Goal: Complete application form

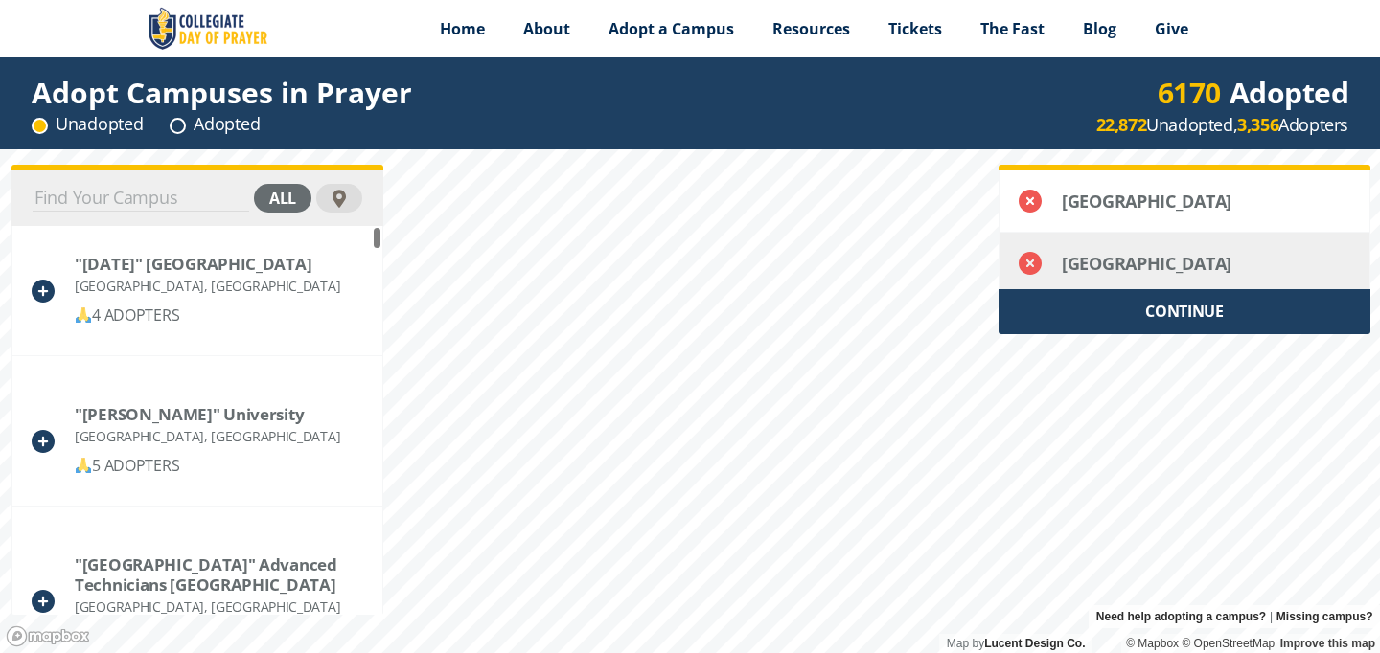
click at [1182, 269] on div "[GEOGRAPHIC_DATA]" at bounding box center [1187, 263] width 250 height 19
click at [1153, 262] on div "[GEOGRAPHIC_DATA]" at bounding box center [1187, 263] width 250 height 19
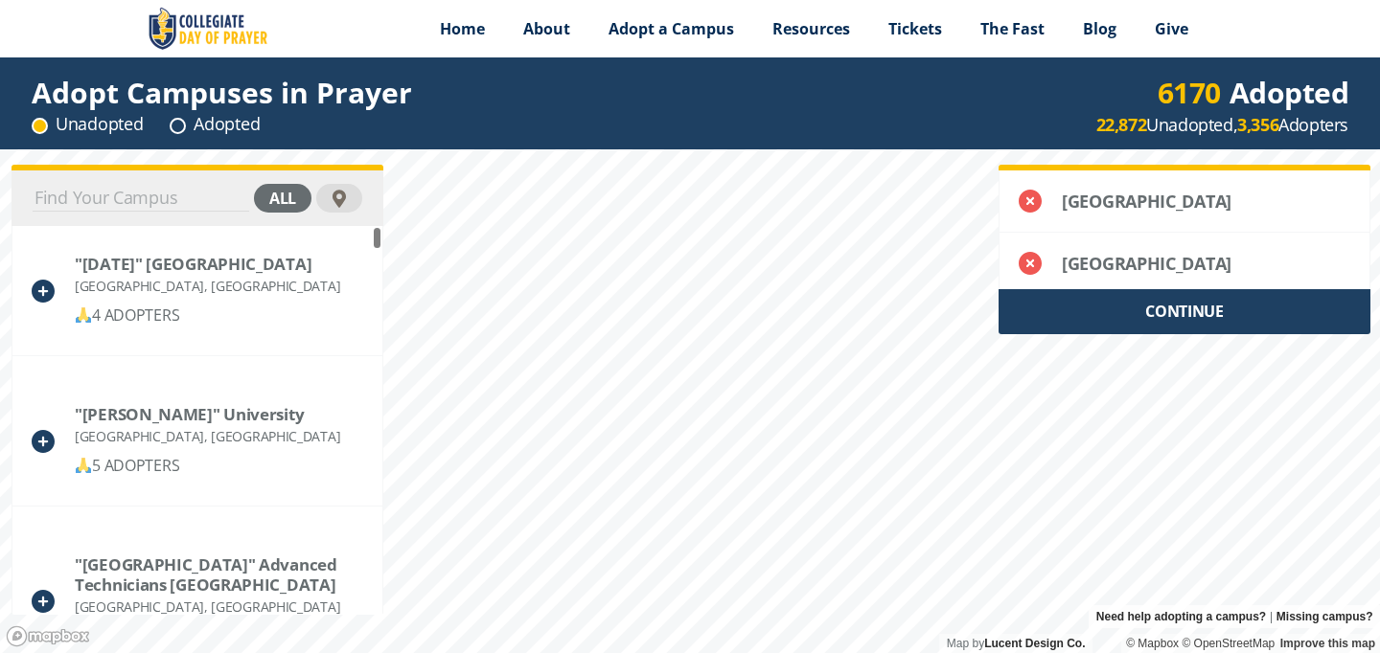
click at [1156, 308] on div "CONTINUE" at bounding box center [1184, 311] width 372 height 45
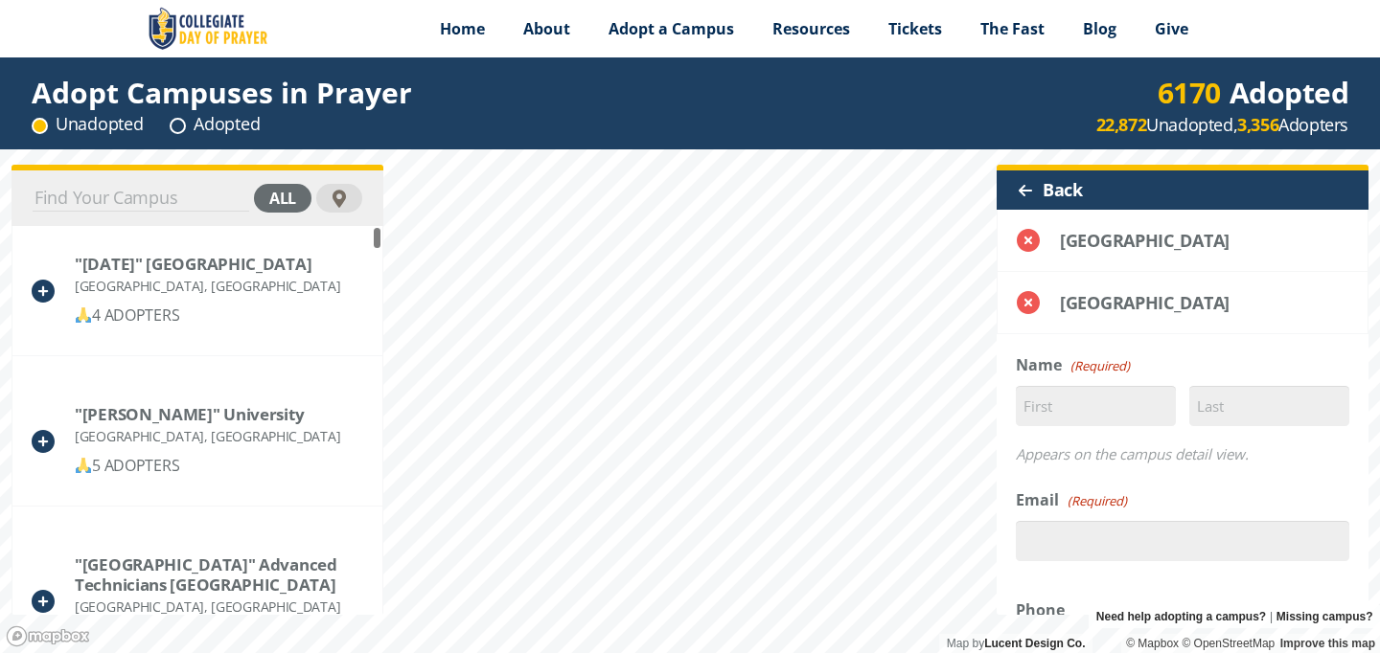
click at [1029, 189] on div at bounding box center [1025, 190] width 15 height 15
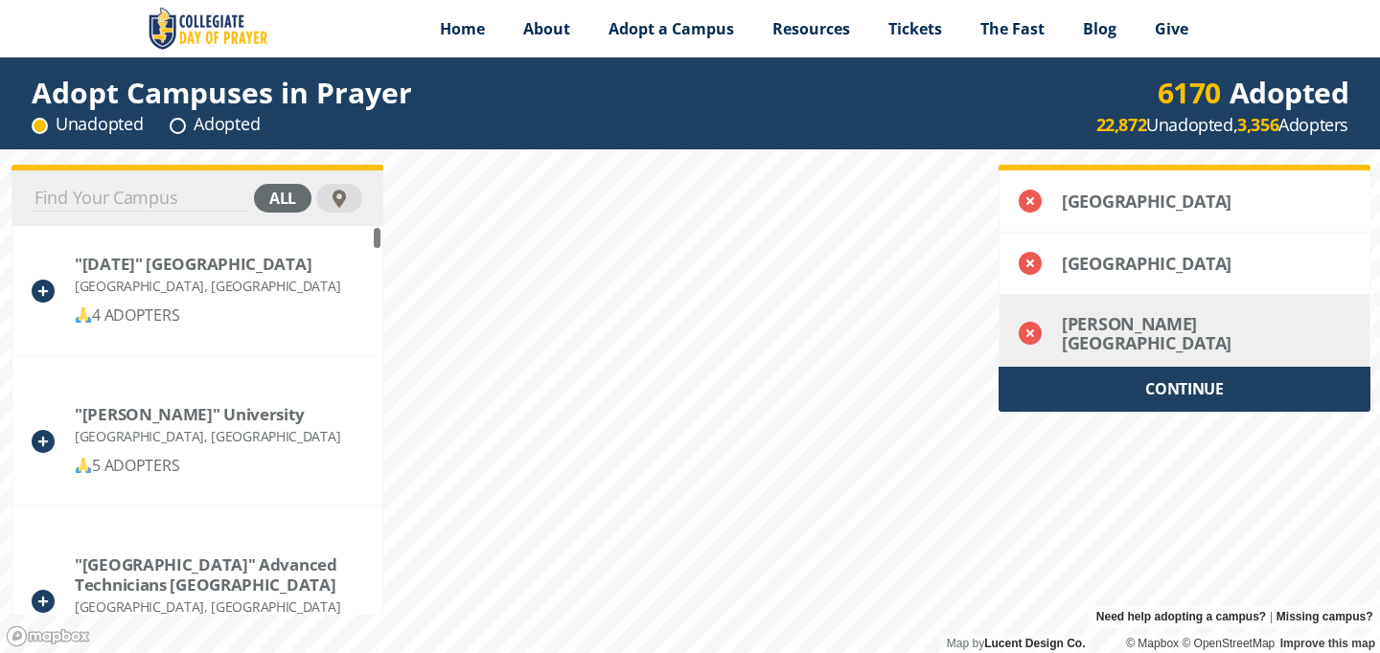
click at [1145, 323] on div "[PERSON_NAME][GEOGRAPHIC_DATA]" at bounding box center [1187, 333] width 250 height 38
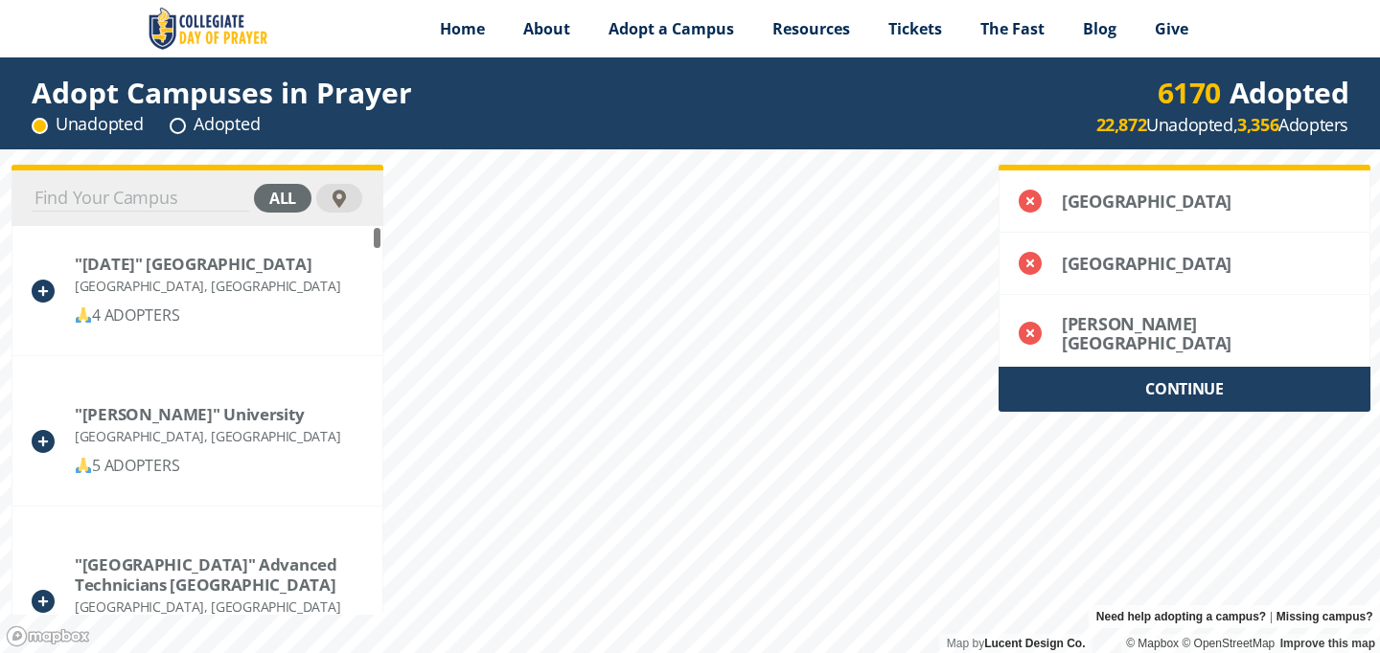
click at [1147, 376] on div "CONTINUE" at bounding box center [1184, 389] width 372 height 45
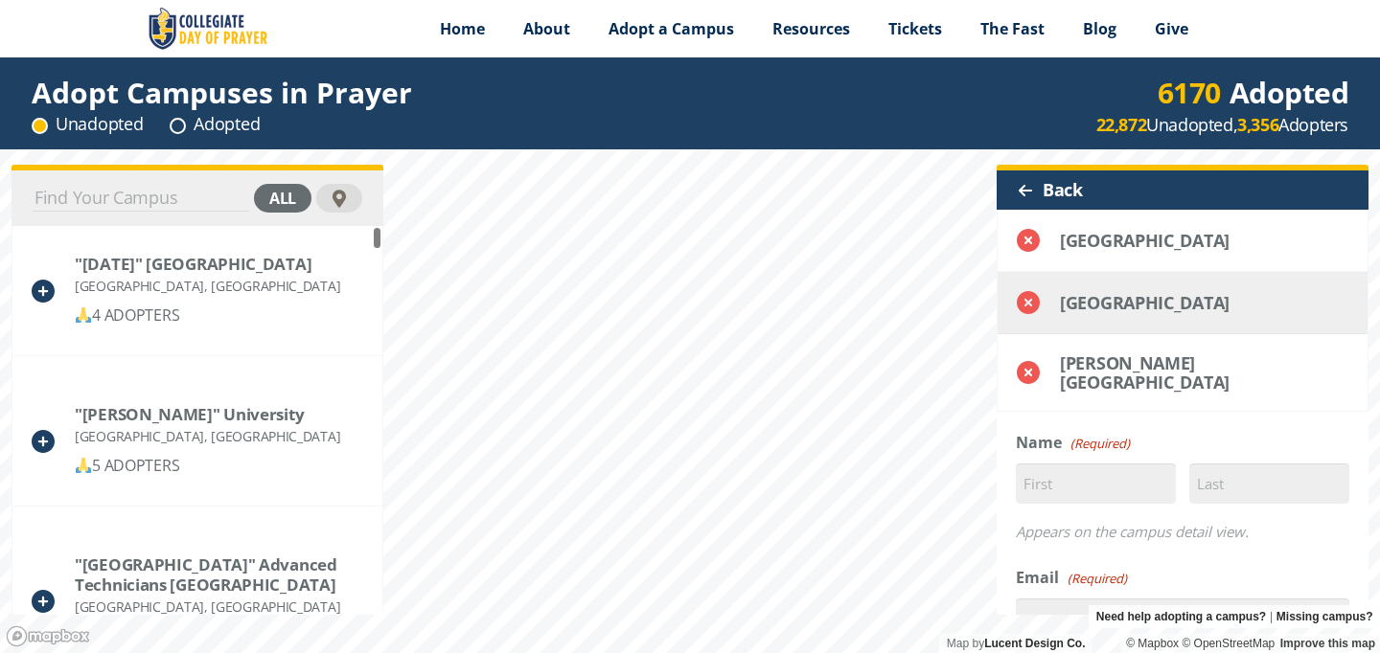
click at [1026, 252] on icon at bounding box center [1028, 240] width 23 height 23
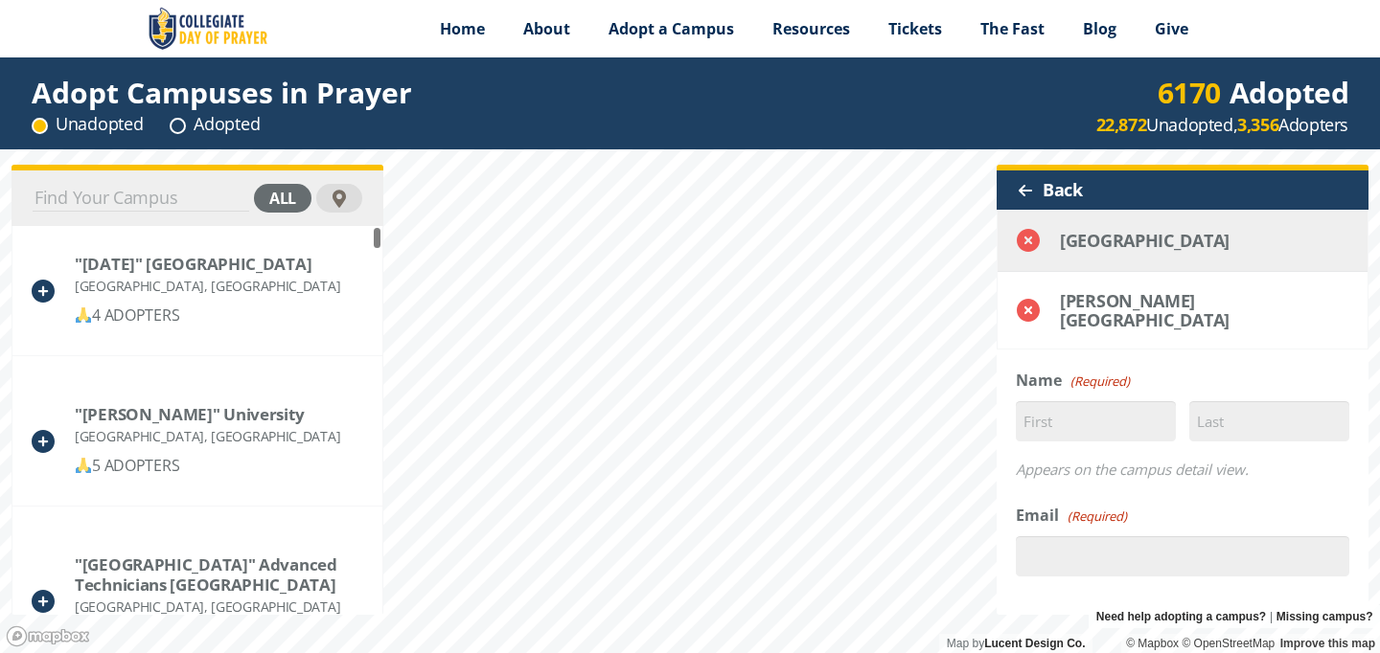
click at [1026, 247] on icon at bounding box center [1028, 240] width 23 height 23
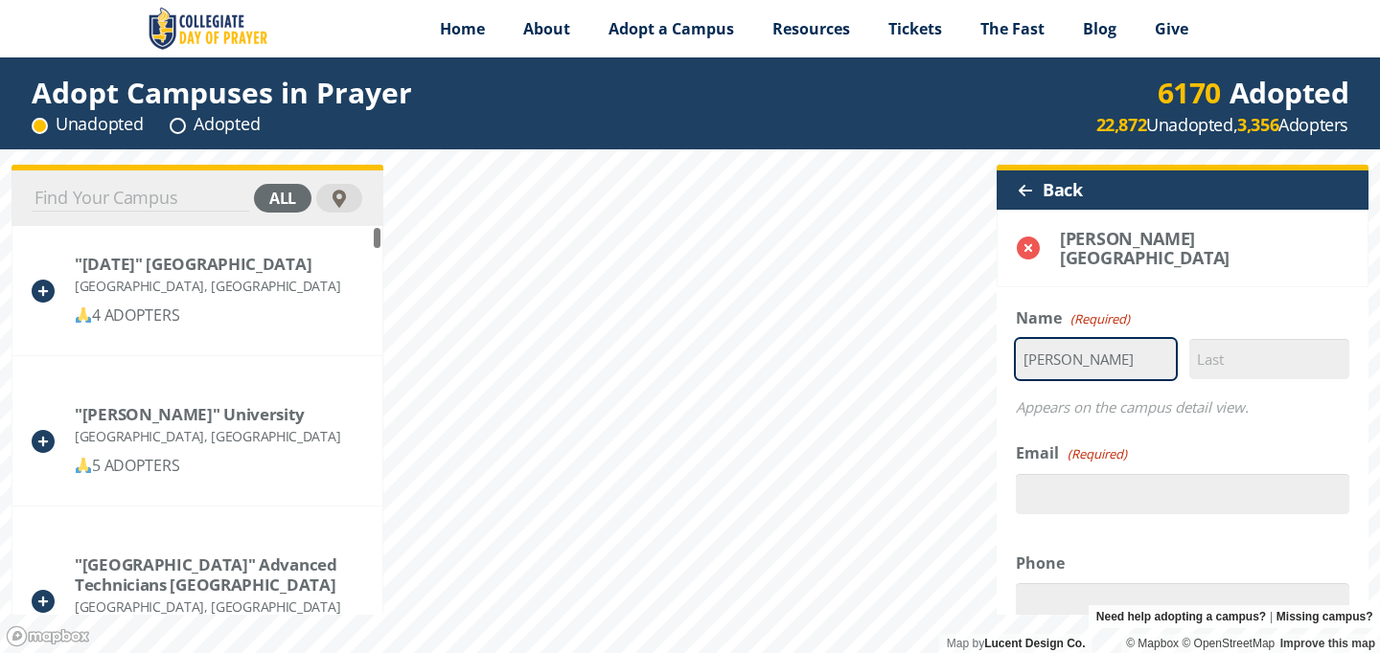
type input "[PERSON_NAME]"
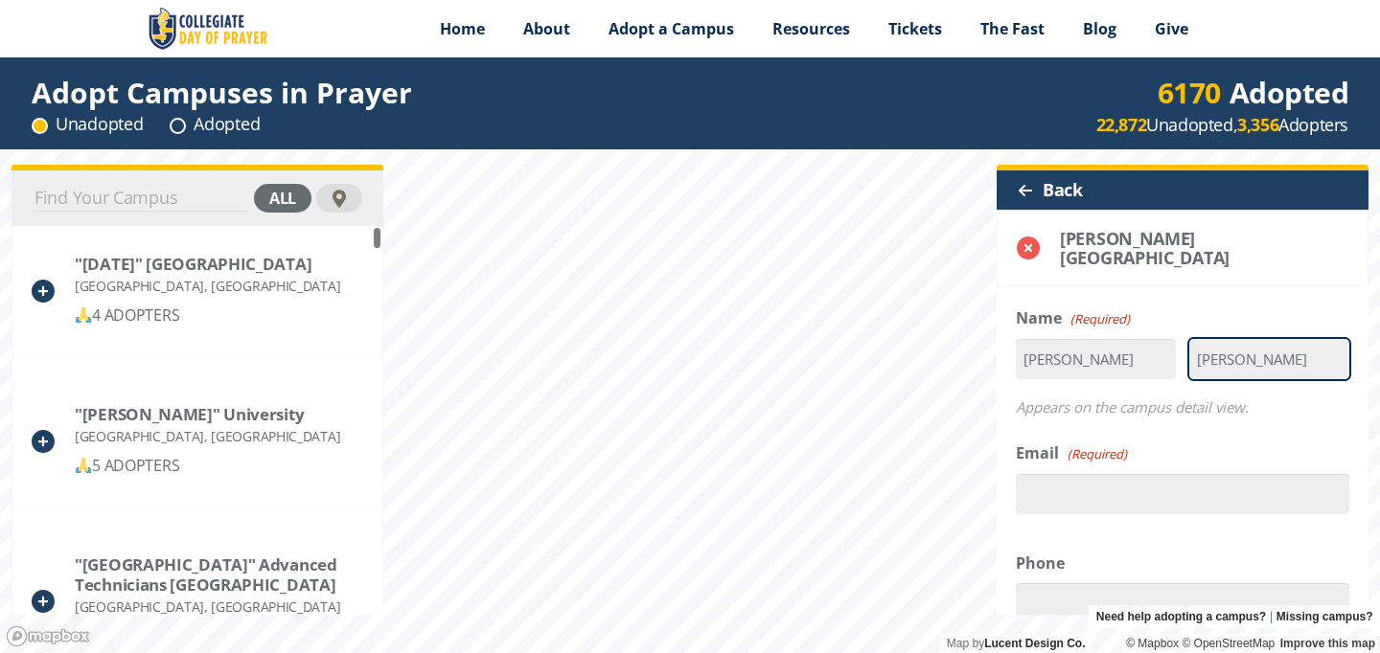
type input "[PERSON_NAME]"
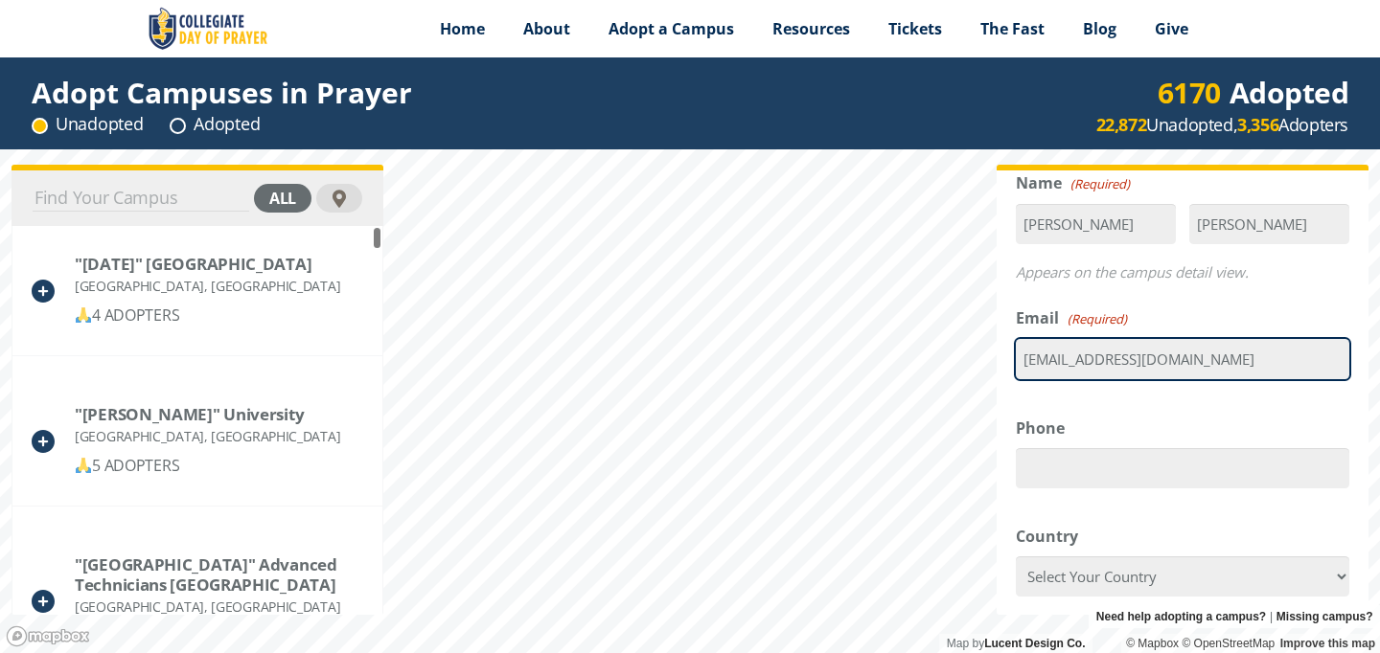
scroll to position [161, 0]
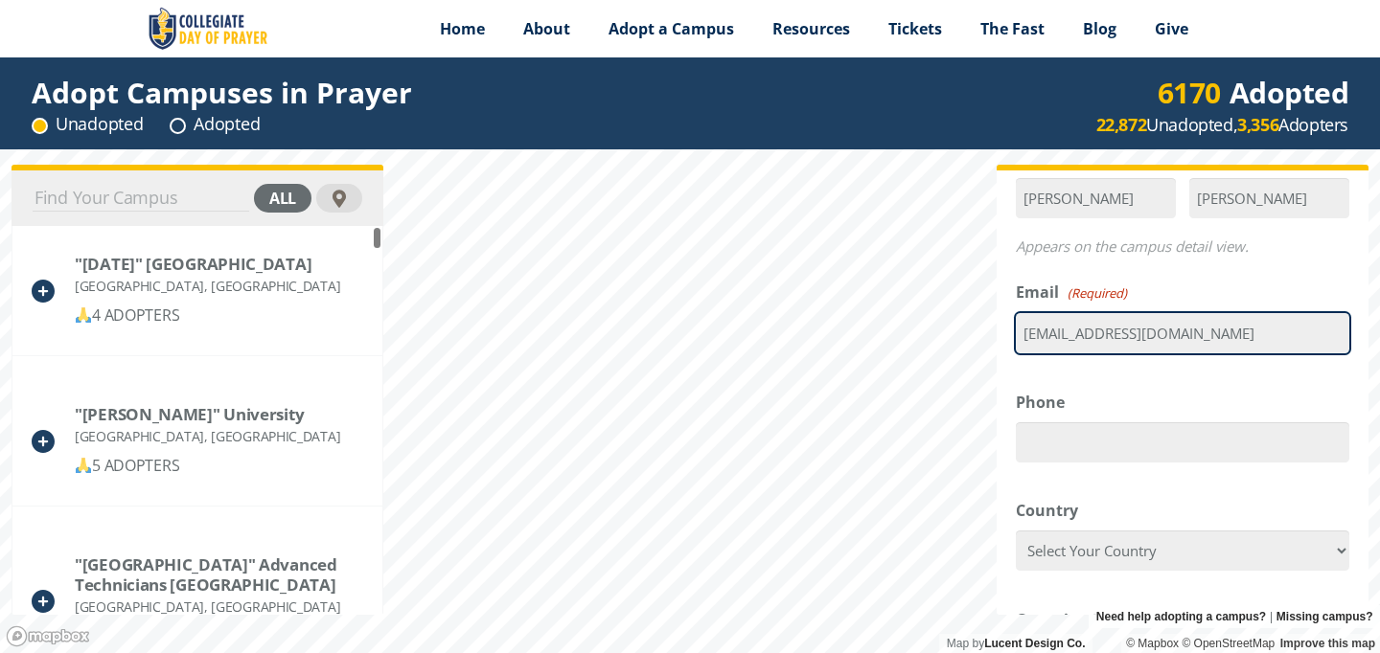
type input "[EMAIL_ADDRESS][DOMAIN_NAME]"
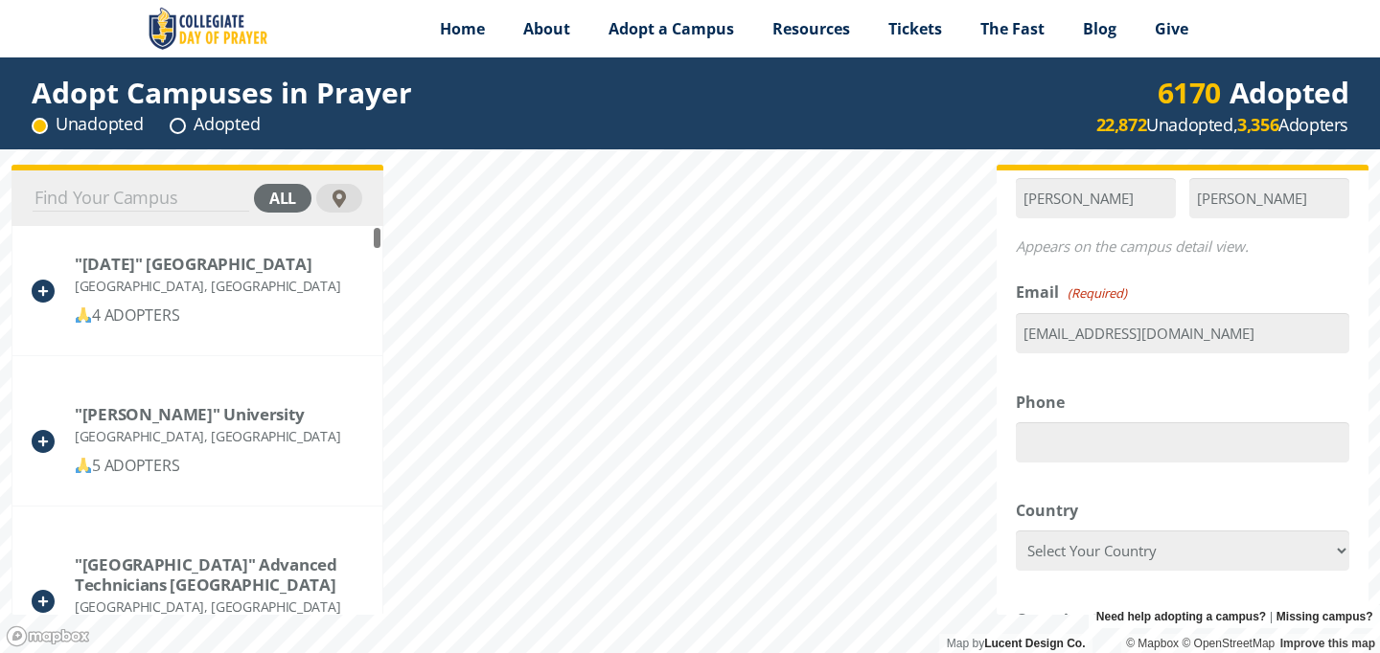
click at [1055, 472] on div "Name (Required) [PERSON_NAME] First [PERSON_NAME] Last Appears on the campus de…" at bounding box center [1182, 666] width 333 height 1041
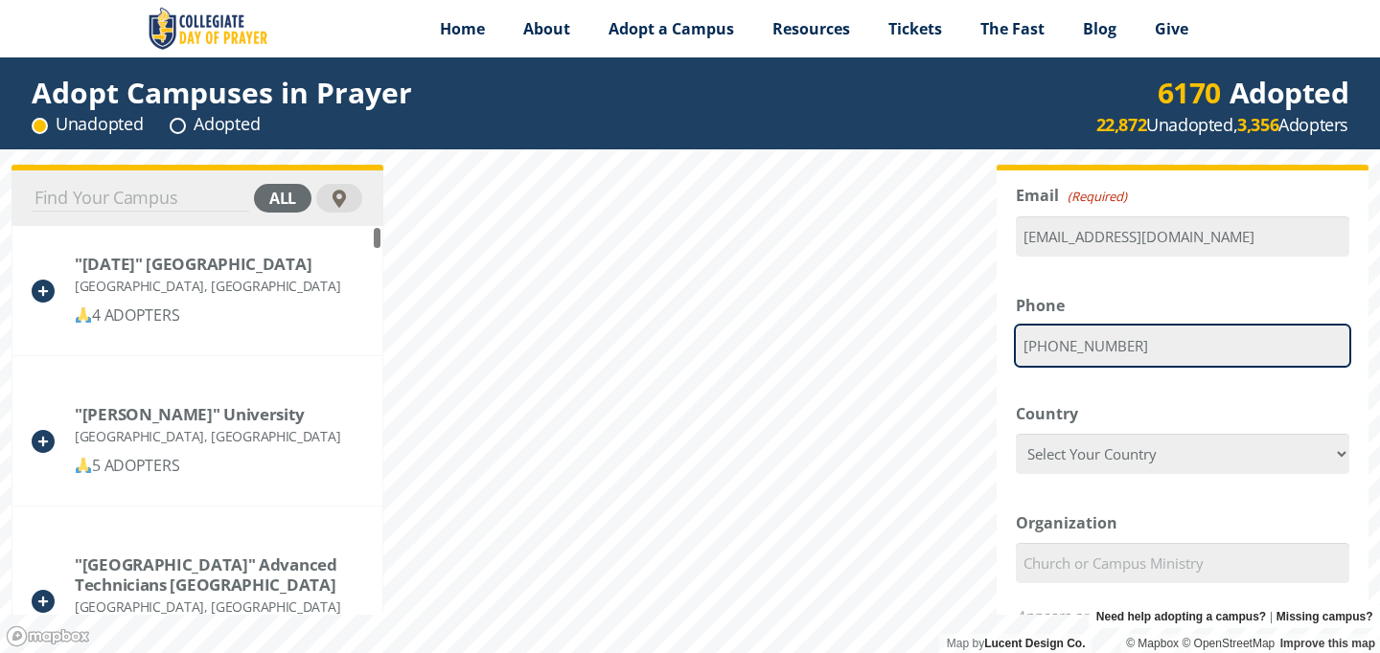
scroll to position [308, 0]
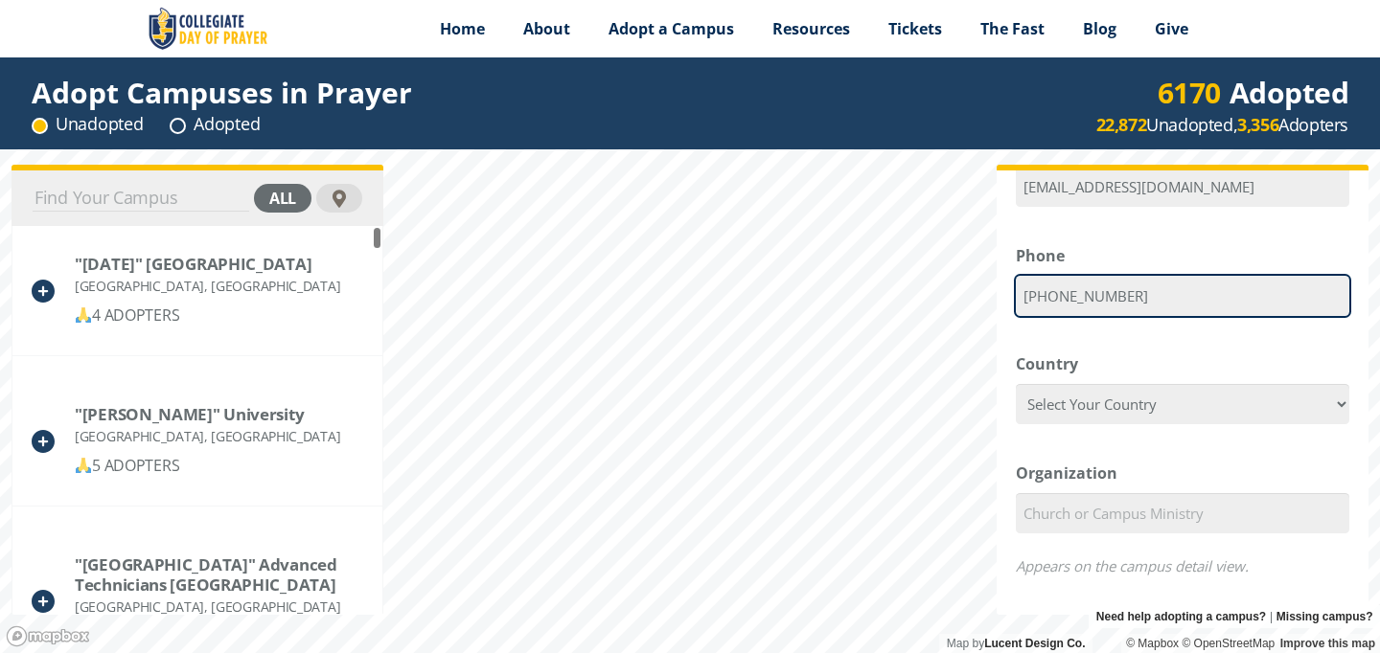
type input "[PHONE_NUMBER]"
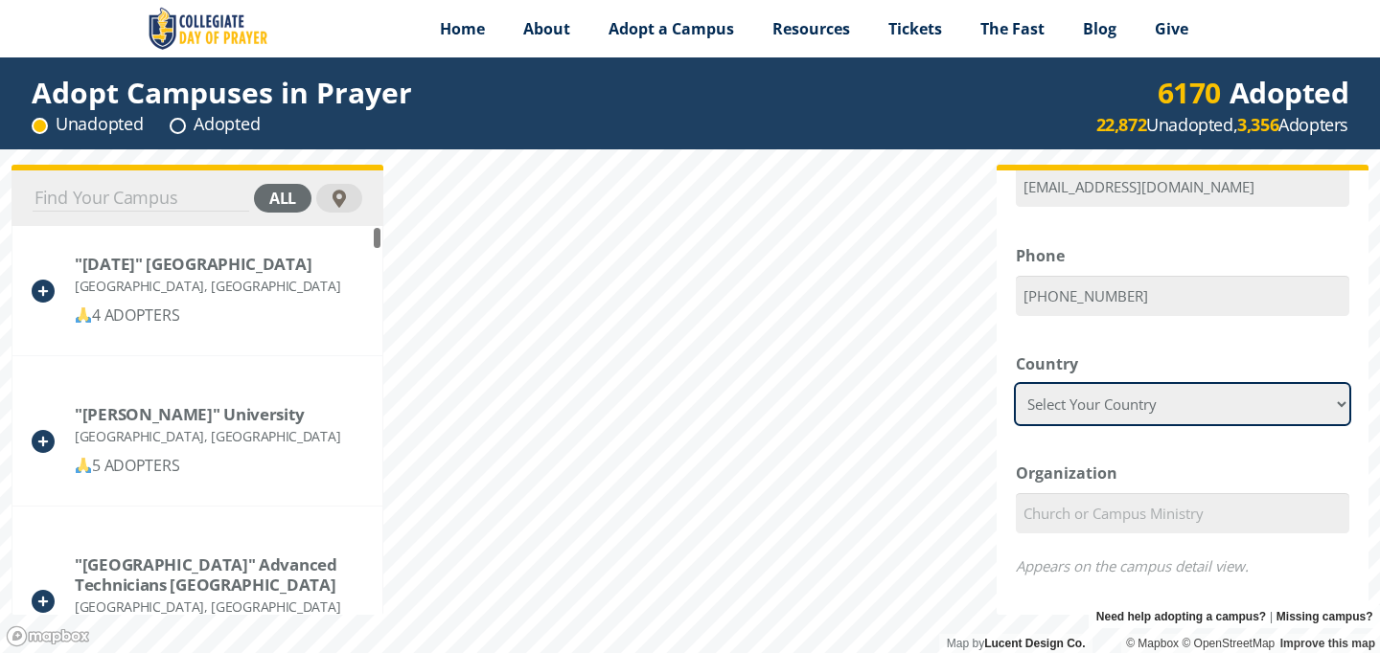
select select "[GEOGRAPHIC_DATA]"
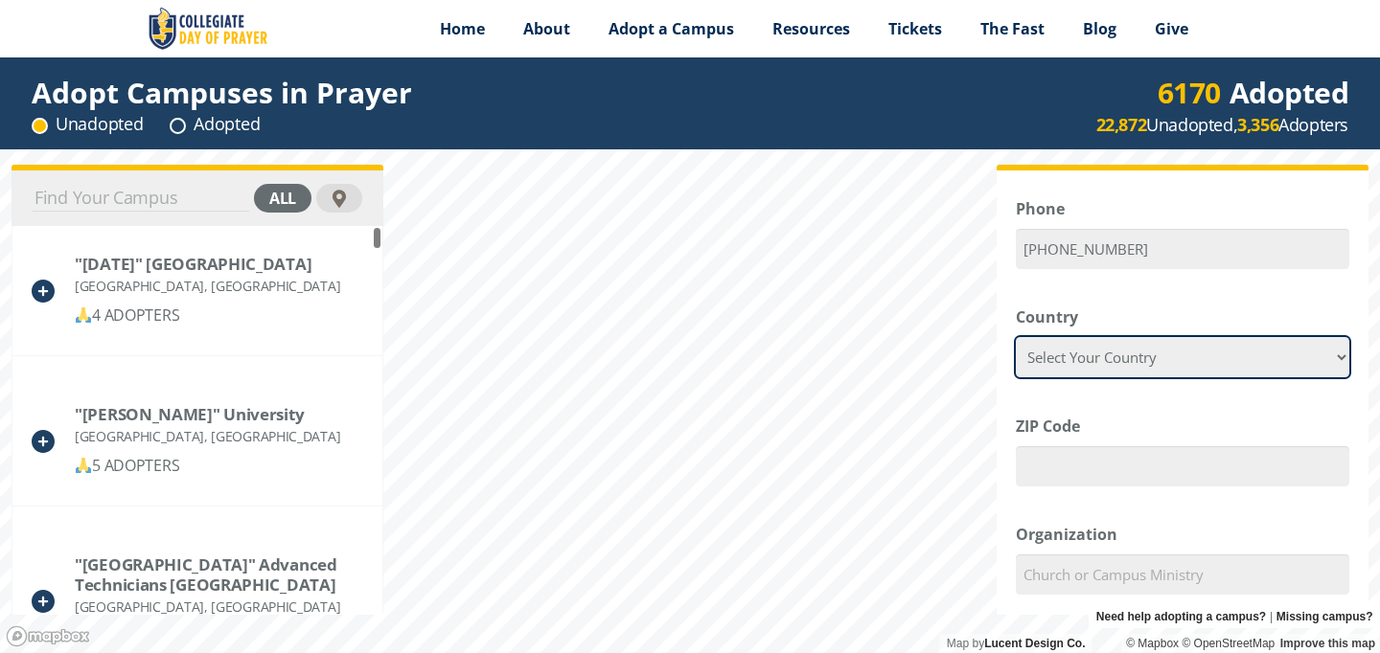
scroll to position [360, 0]
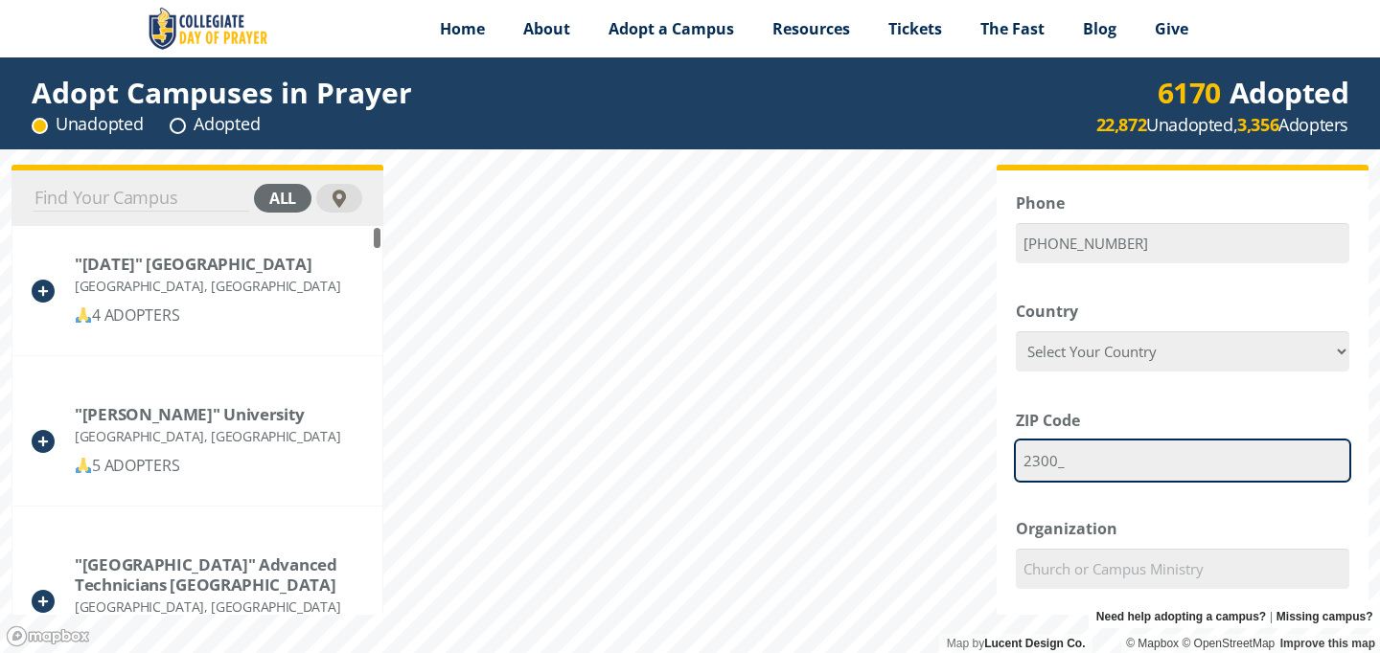
type input "23005"
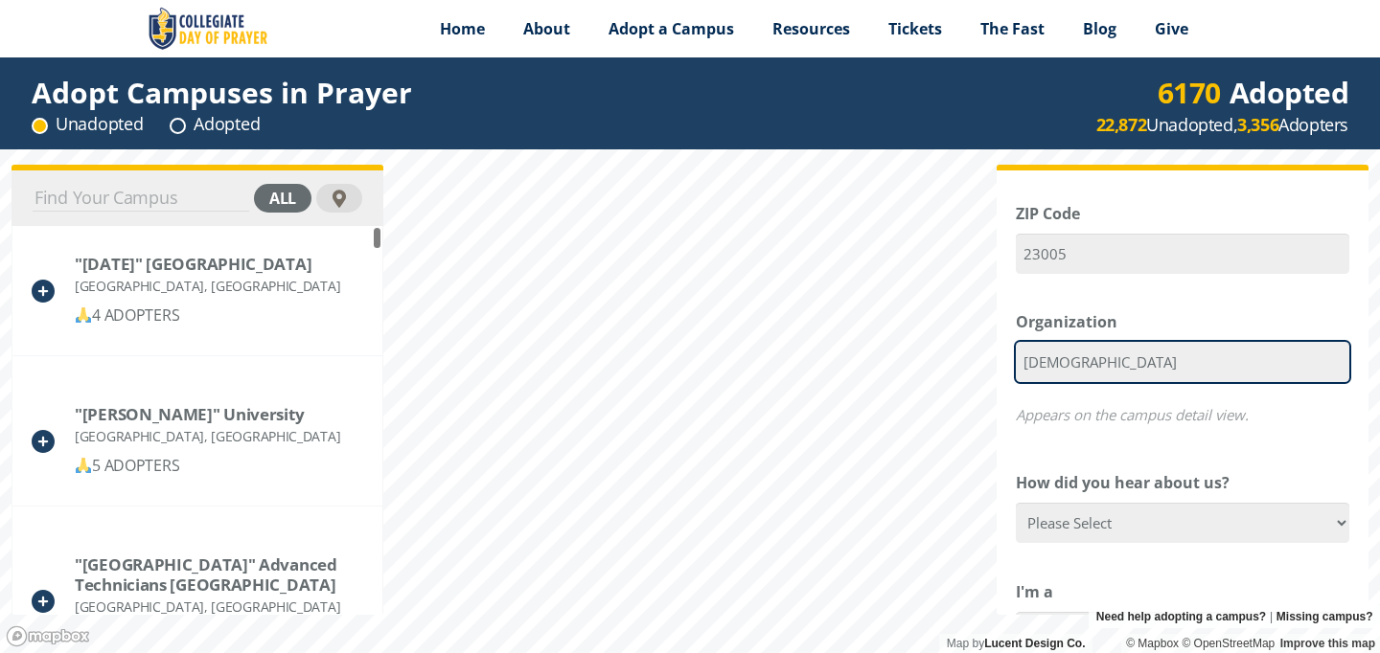
scroll to position [633, 0]
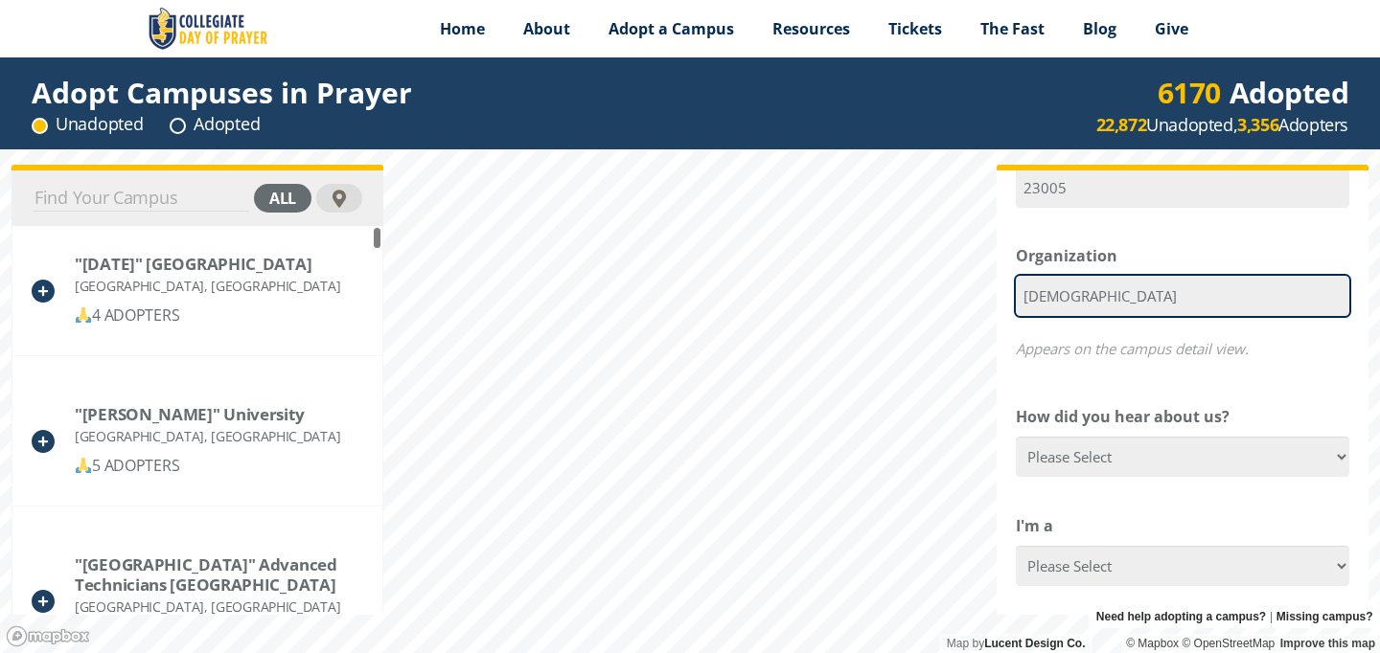
type input "[DEMOGRAPHIC_DATA]"
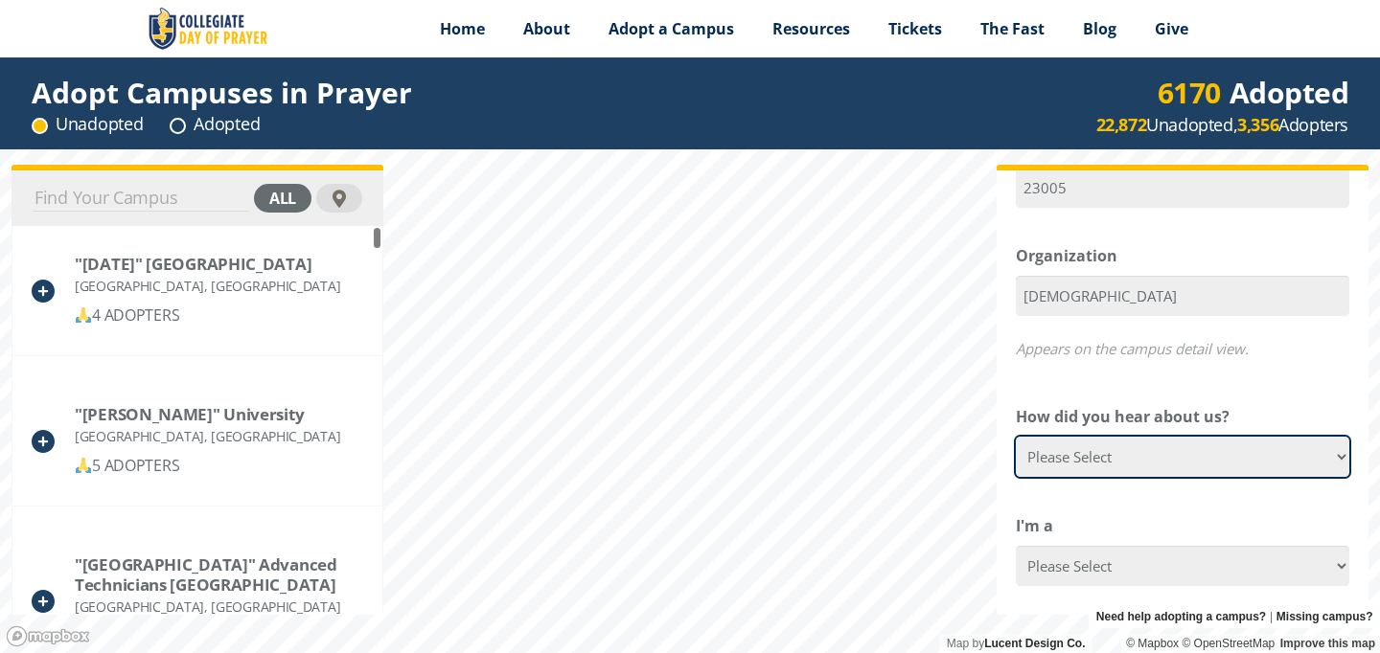
select select "[DEMOGRAPHIC_DATA] Announcement"
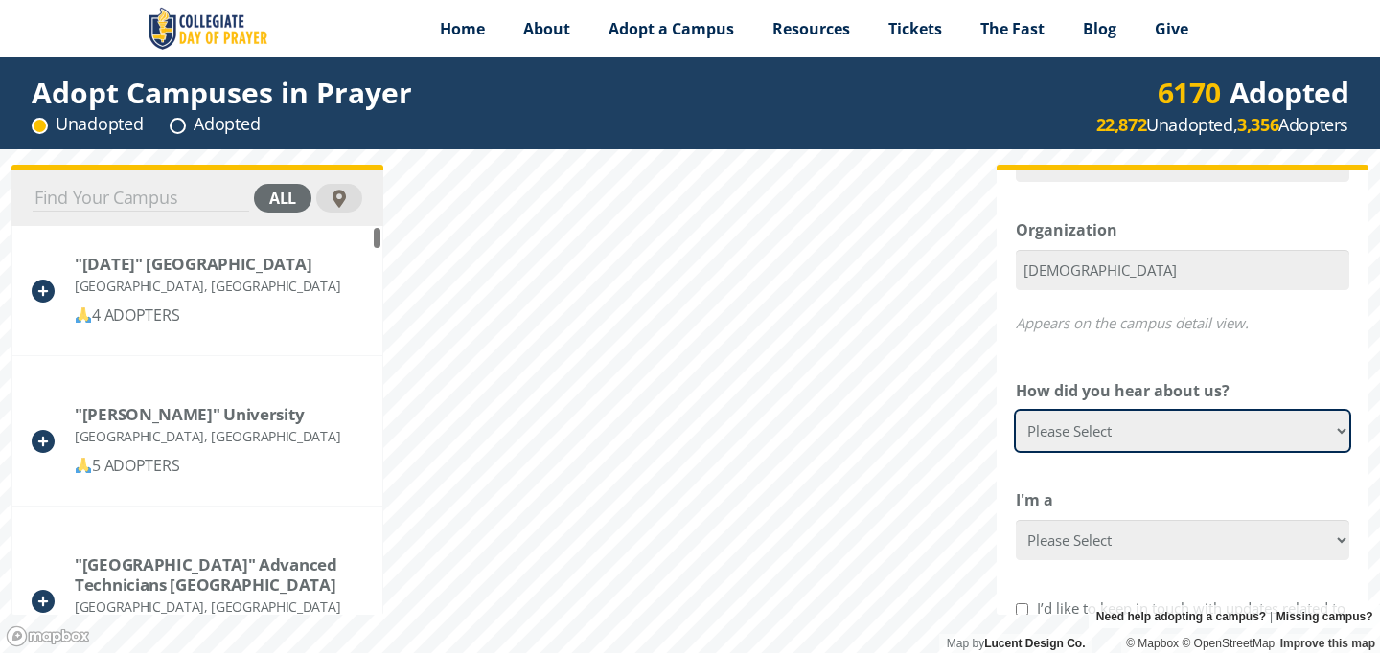
scroll to position [672, 0]
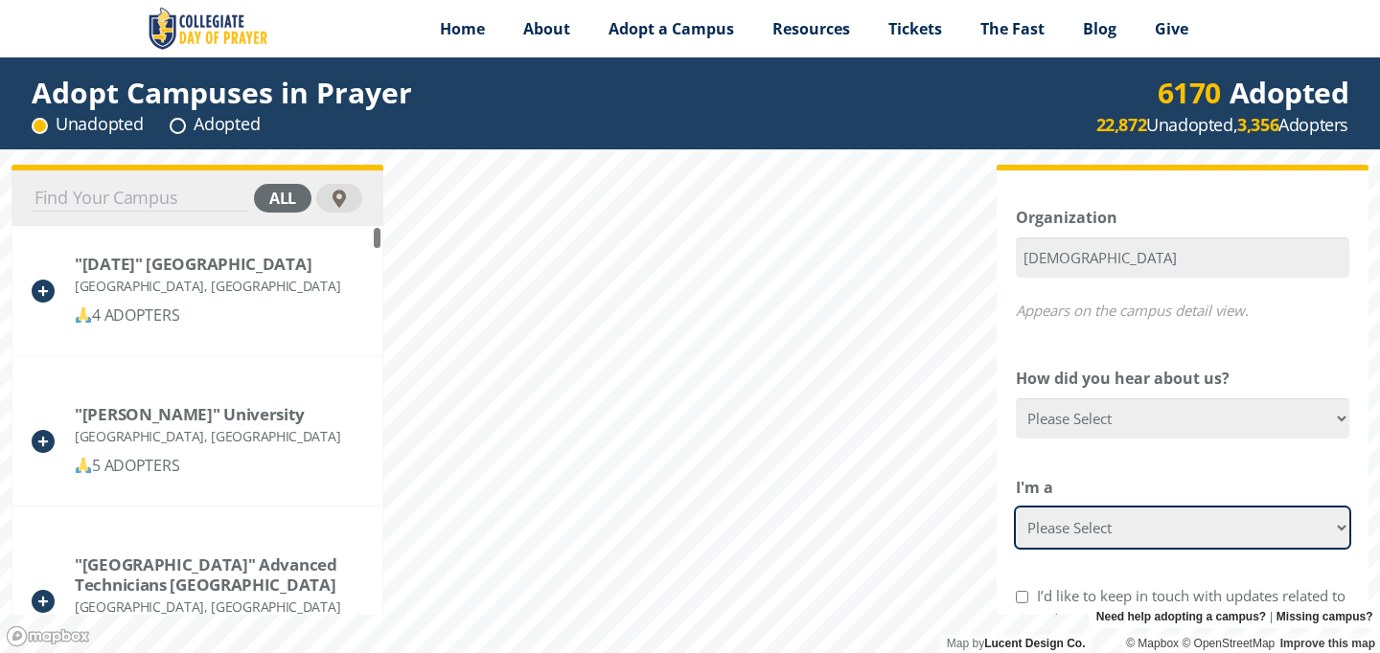
select select "[DEMOGRAPHIC_DATA] Leader"
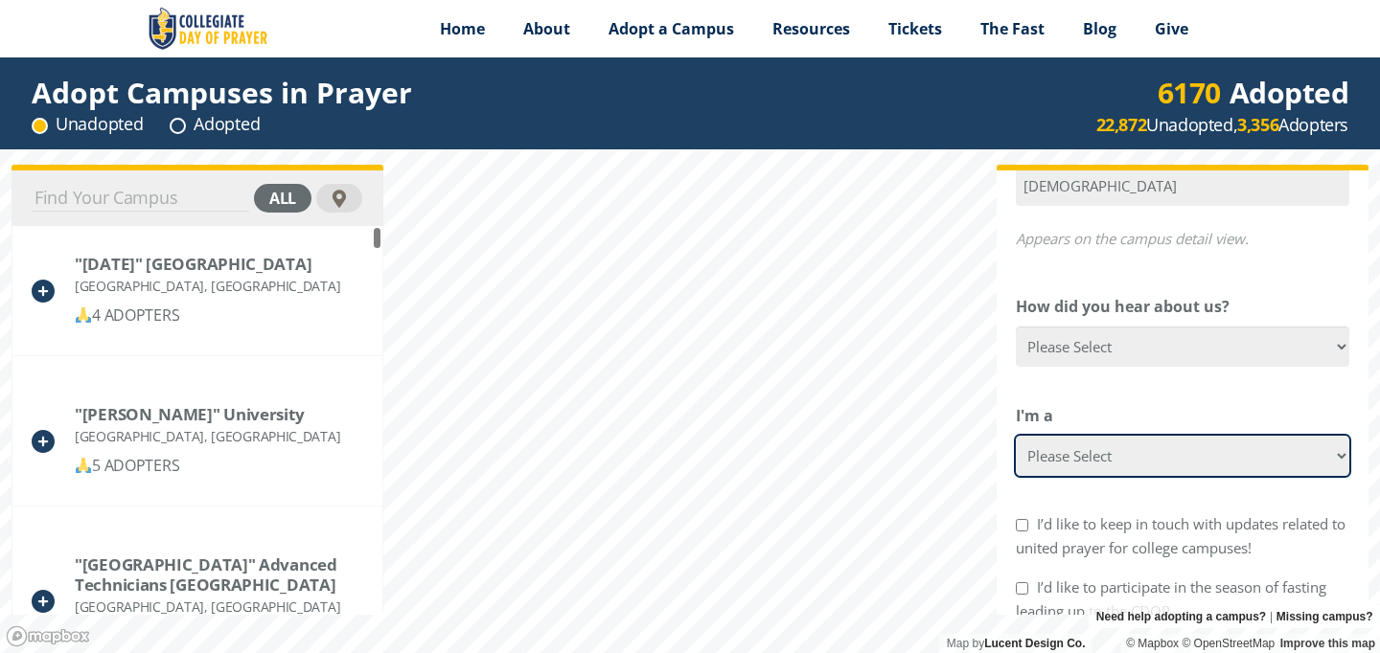
scroll to position [749, 0]
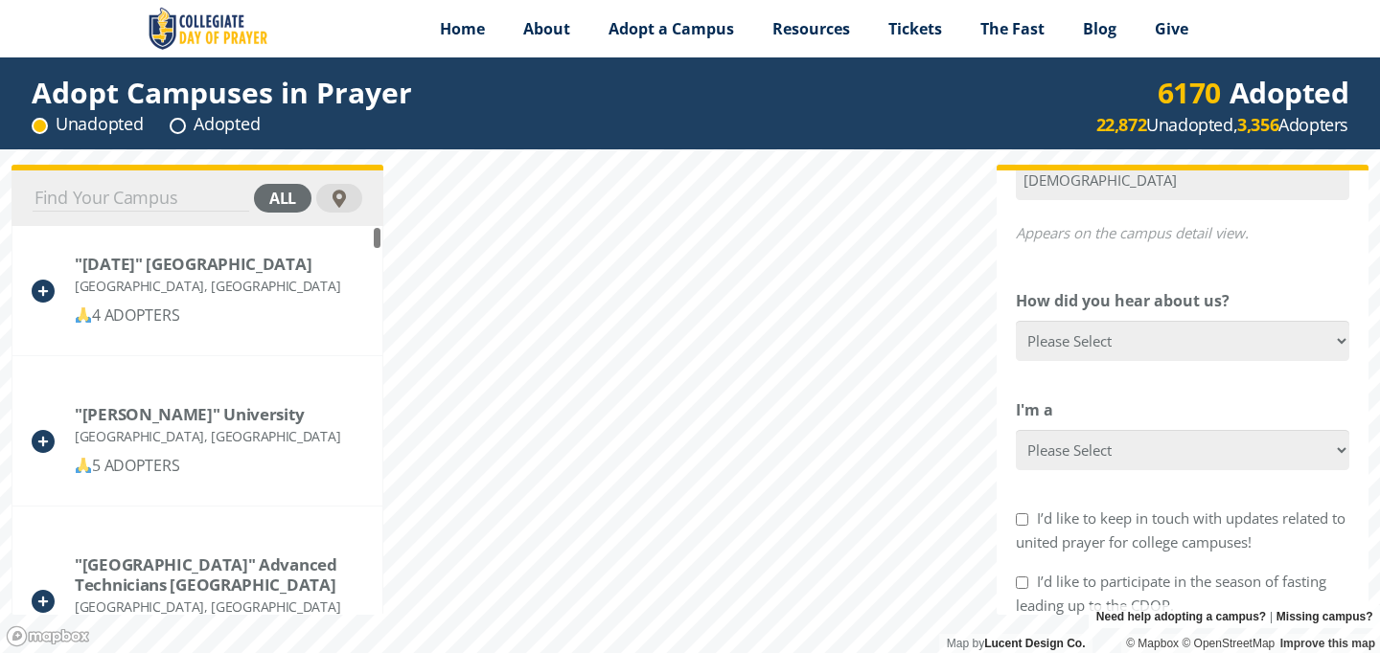
click at [1018, 514] on input "I’d like to keep in touch with updates related to united prayer for college cam…" at bounding box center [1022, 520] width 12 height 12
checkbox input "true"
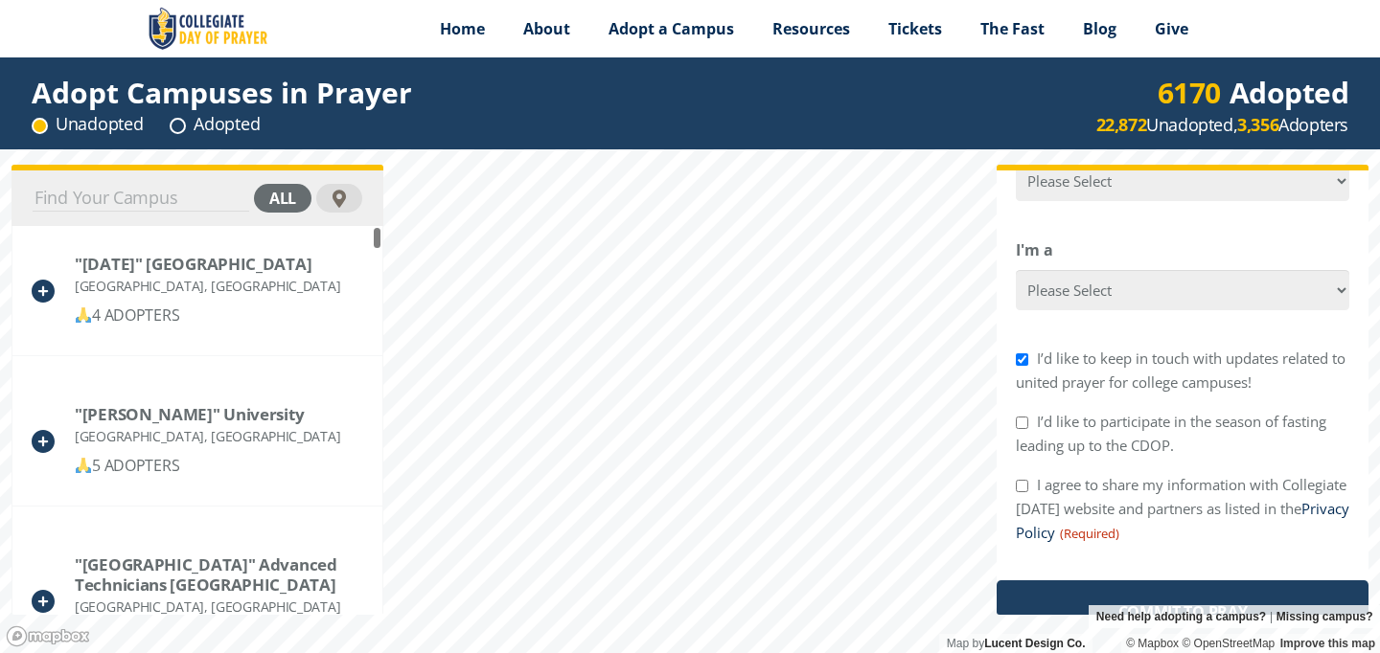
scroll to position [913, 0]
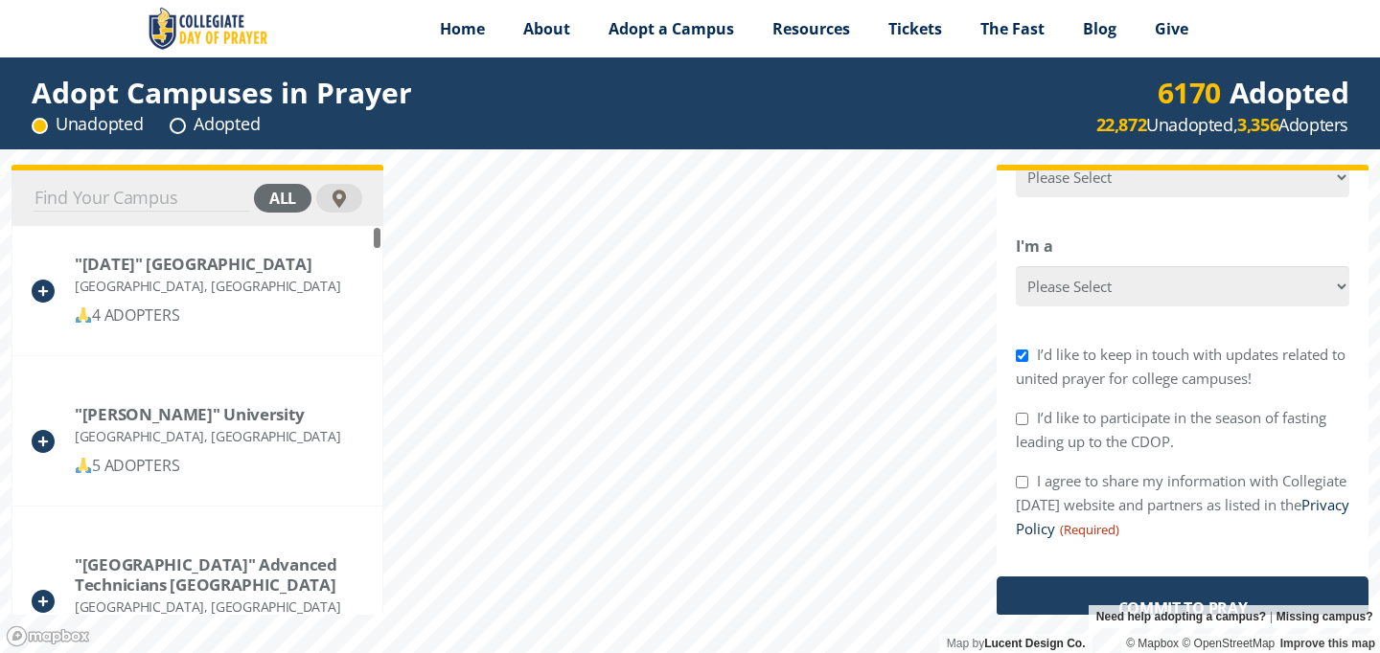
click at [1019, 476] on input "I agree to share my information with Collegiate [DATE] website and partners as …" at bounding box center [1022, 482] width 12 height 12
checkbox input "true"
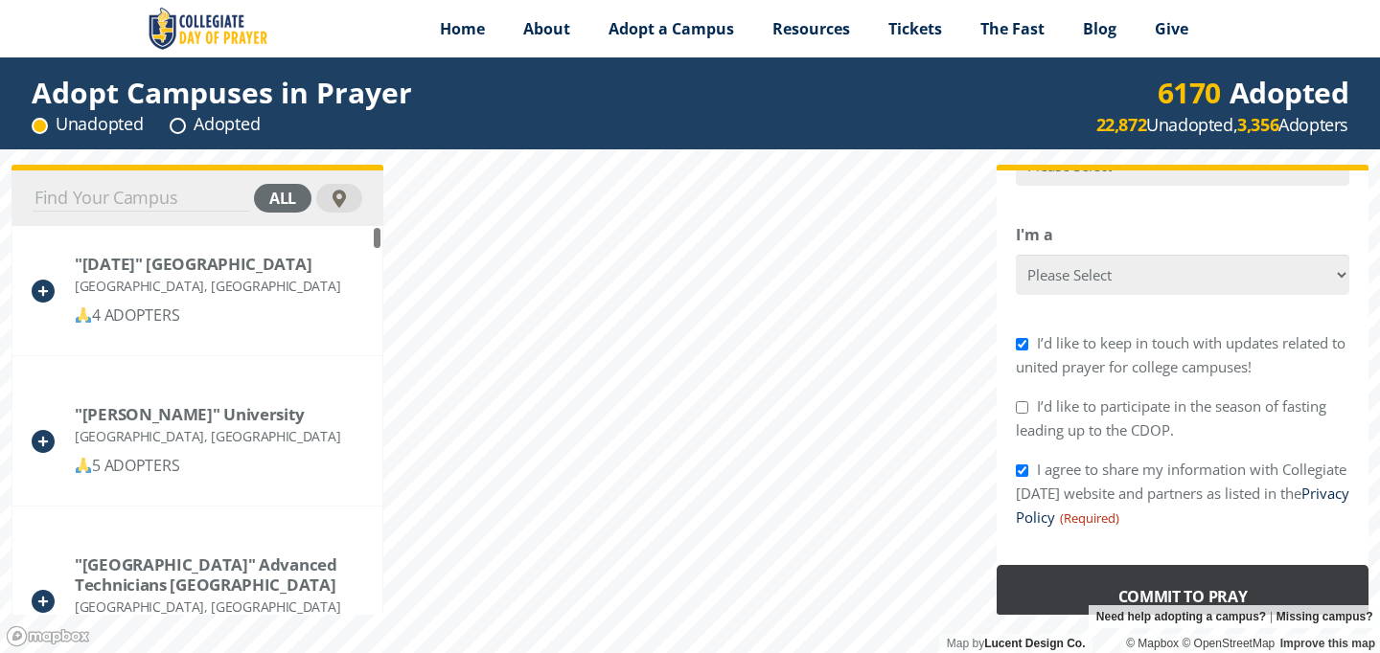
scroll to position [924, 0]
click at [1163, 567] on input "Commit to Pray" at bounding box center [1182, 598] width 372 height 64
click at [1161, 580] on input "Commit to Pray" at bounding box center [1173, 598] width 354 height 64
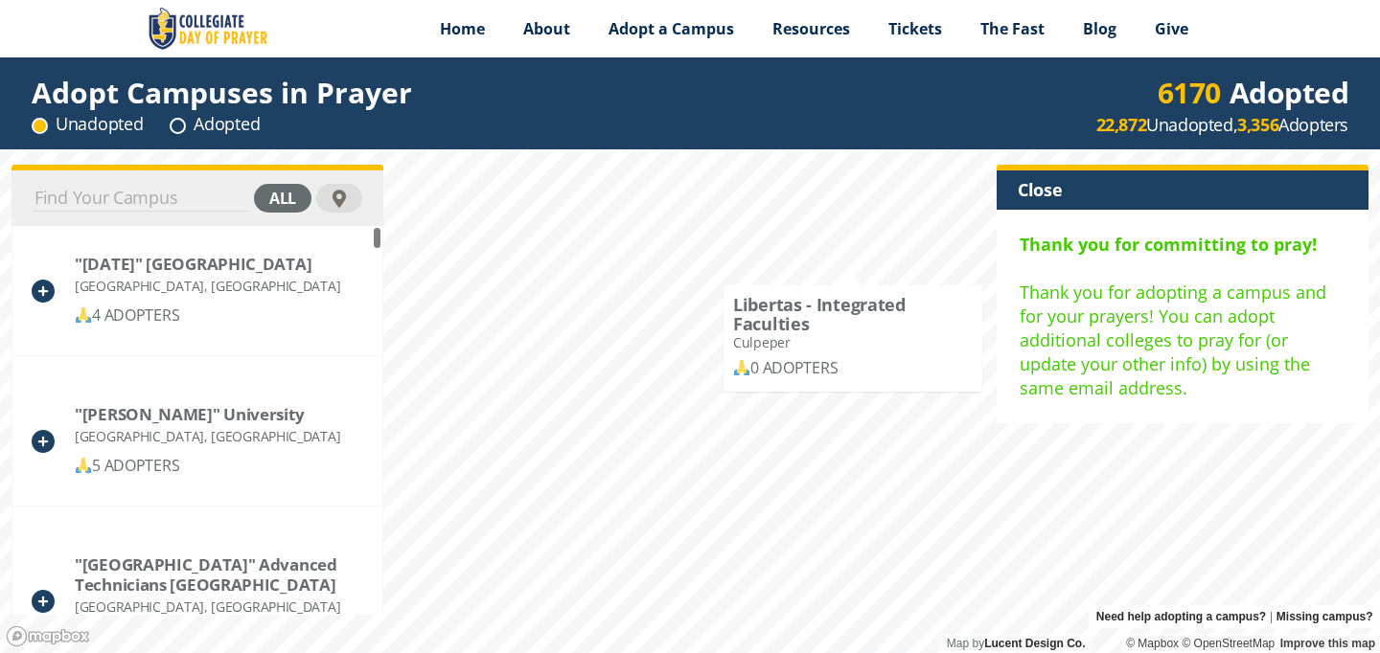
scroll to position [0, 0]
click at [1036, 193] on div "Close" at bounding box center [1182, 190] width 372 height 39
